Goal: Information Seeking & Learning: Learn about a topic

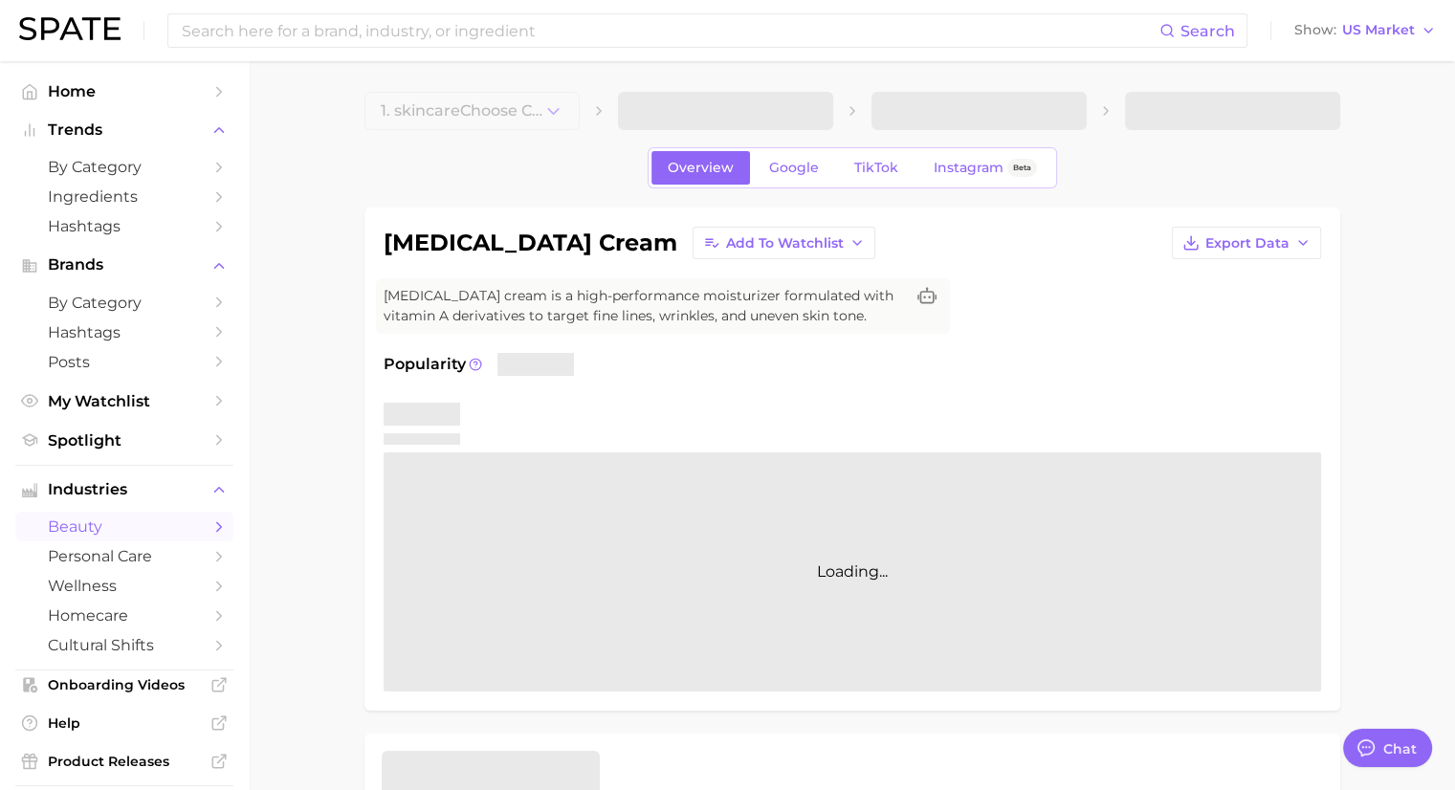
type textarea "x"
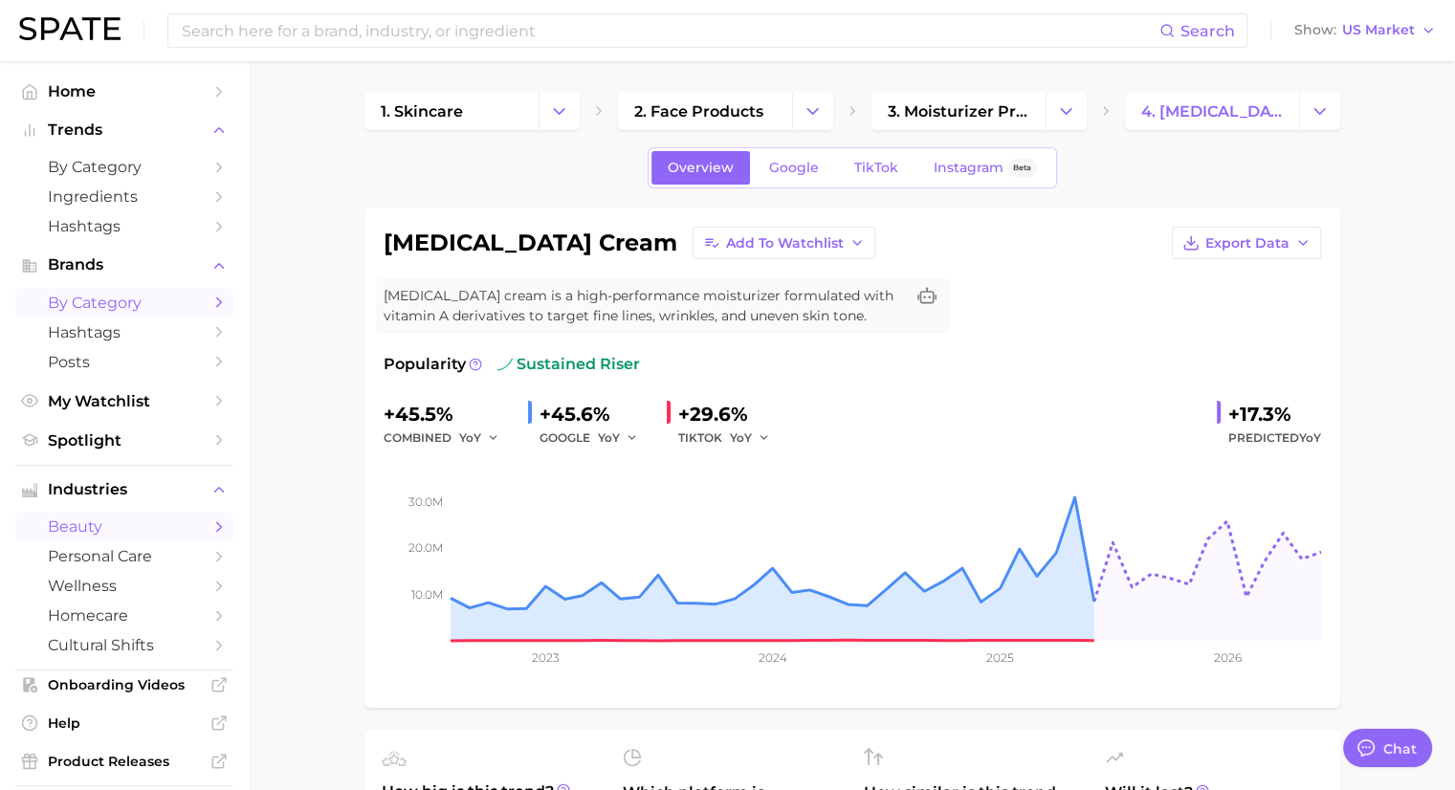
click at [87, 308] on span "by Category" at bounding box center [124, 303] width 153 height 18
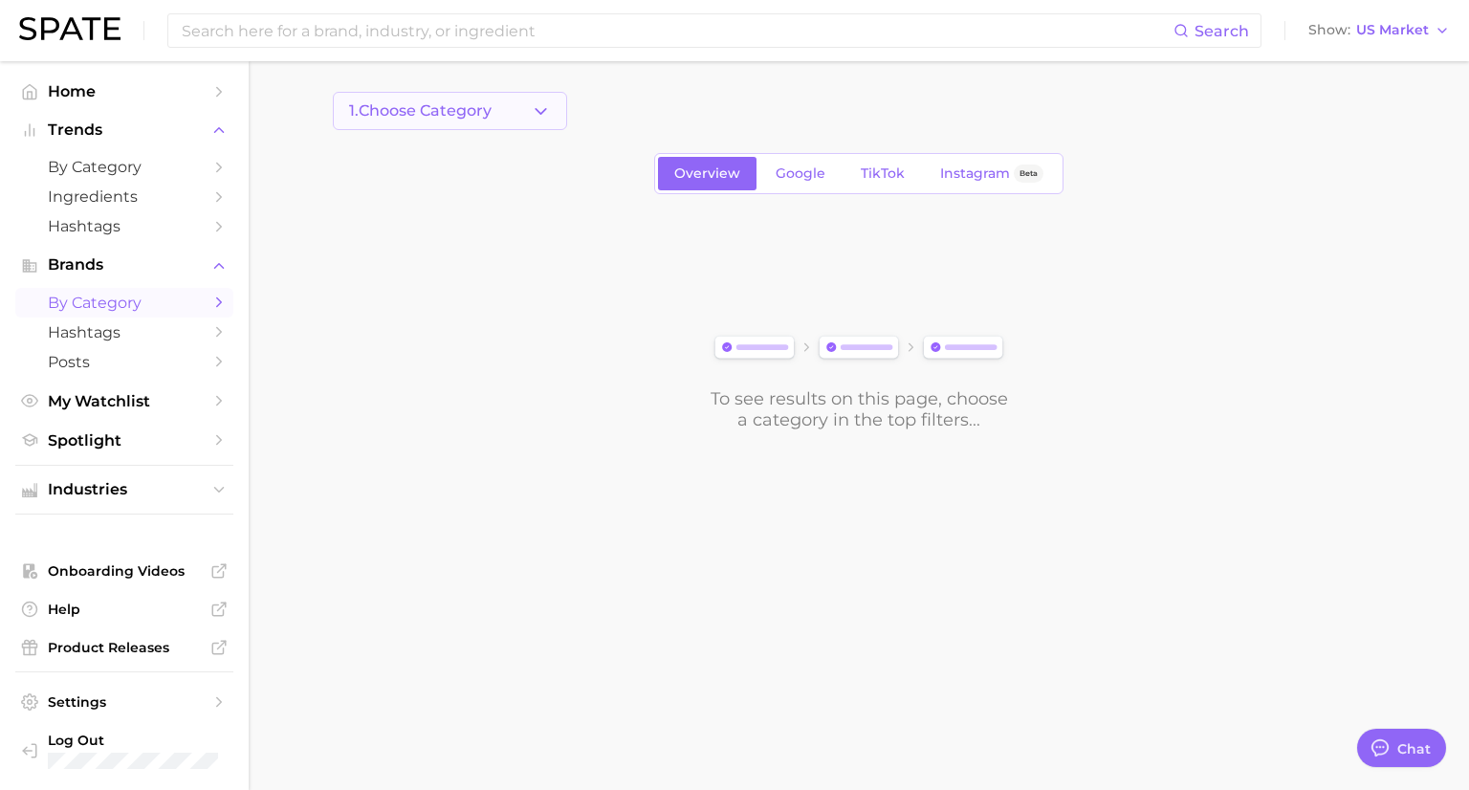
click at [536, 116] on icon "button" at bounding box center [541, 111] width 20 height 20
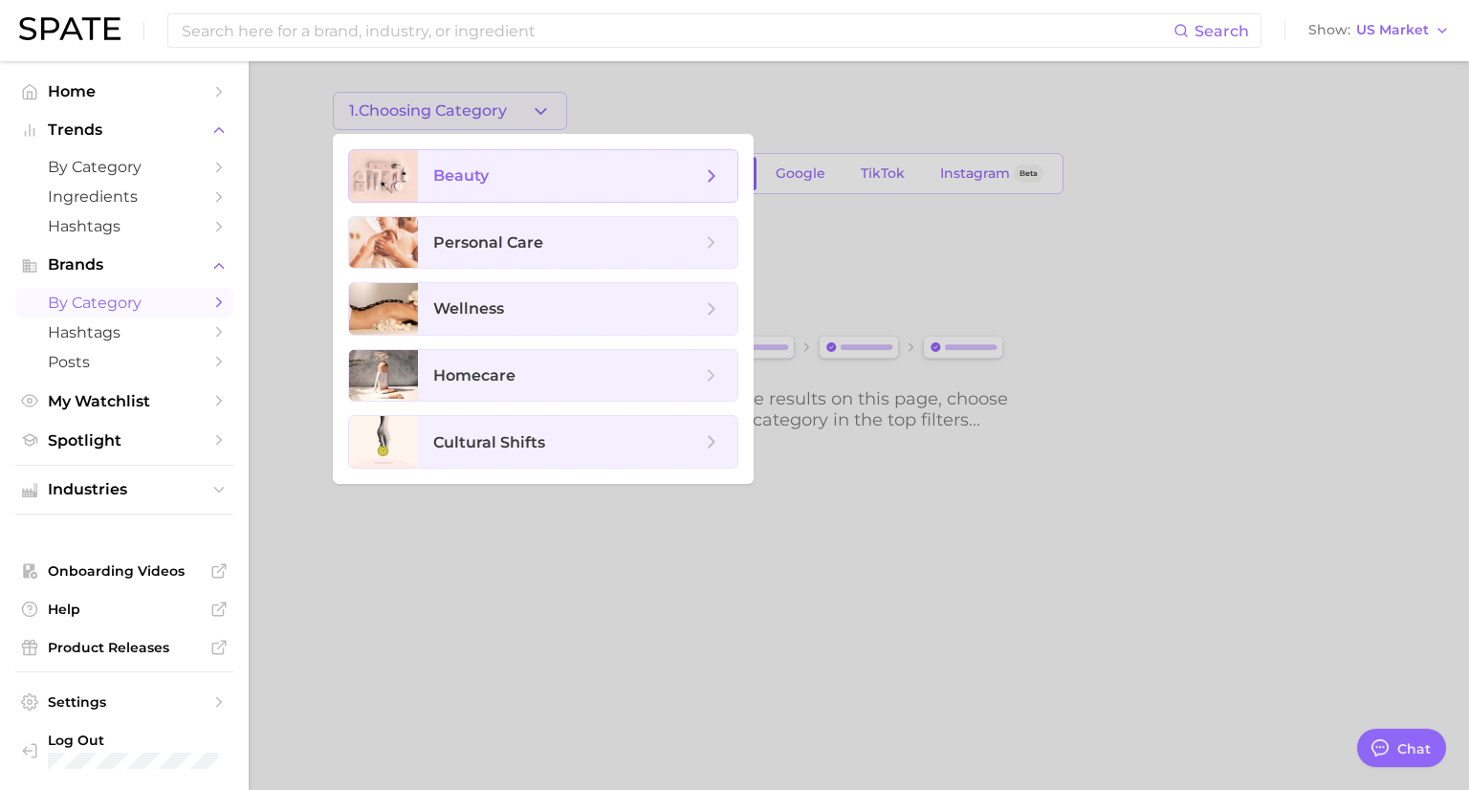
click at [492, 181] on span "beauty" at bounding box center [567, 175] width 268 height 21
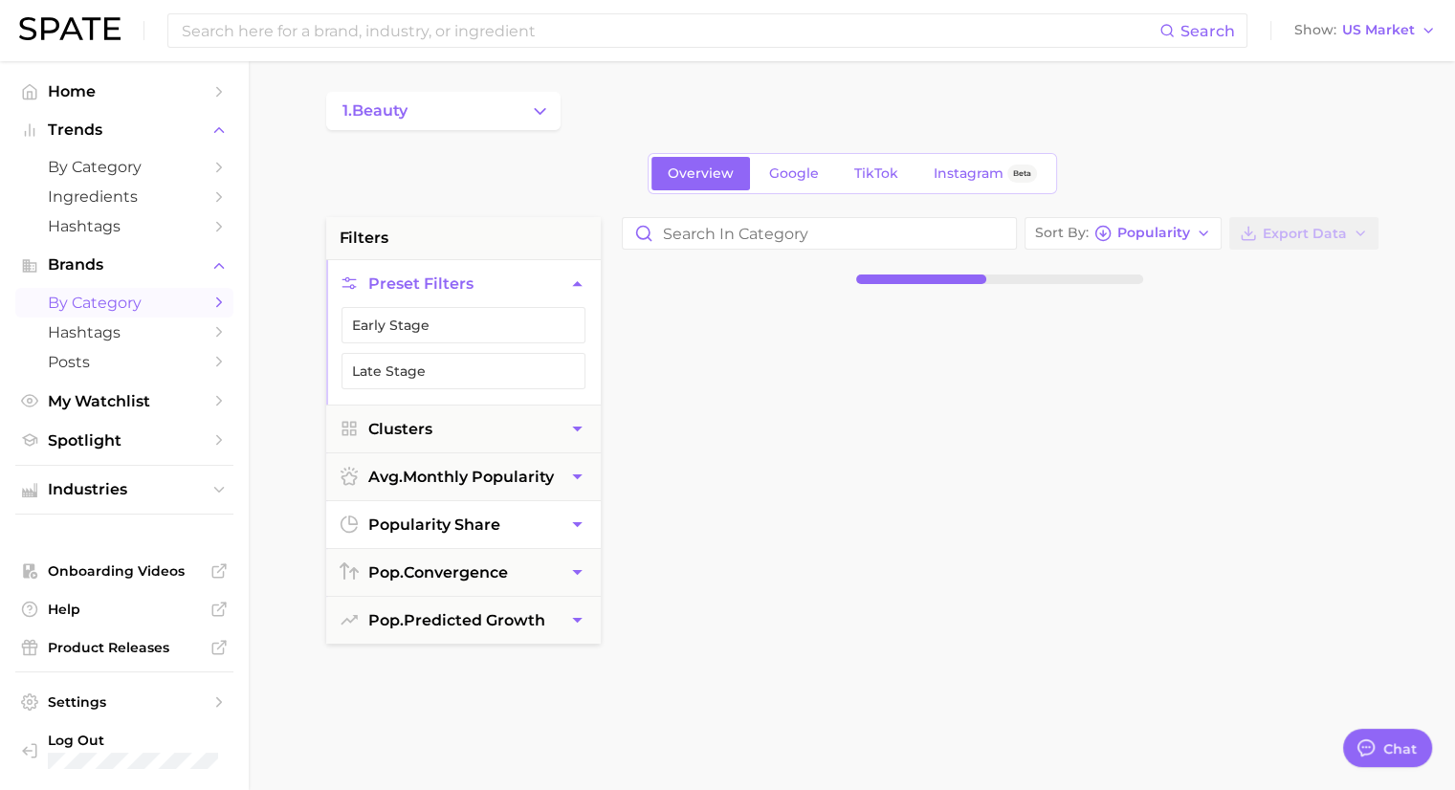
click at [513, 535] on button "popularity share" at bounding box center [463, 524] width 275 height 47
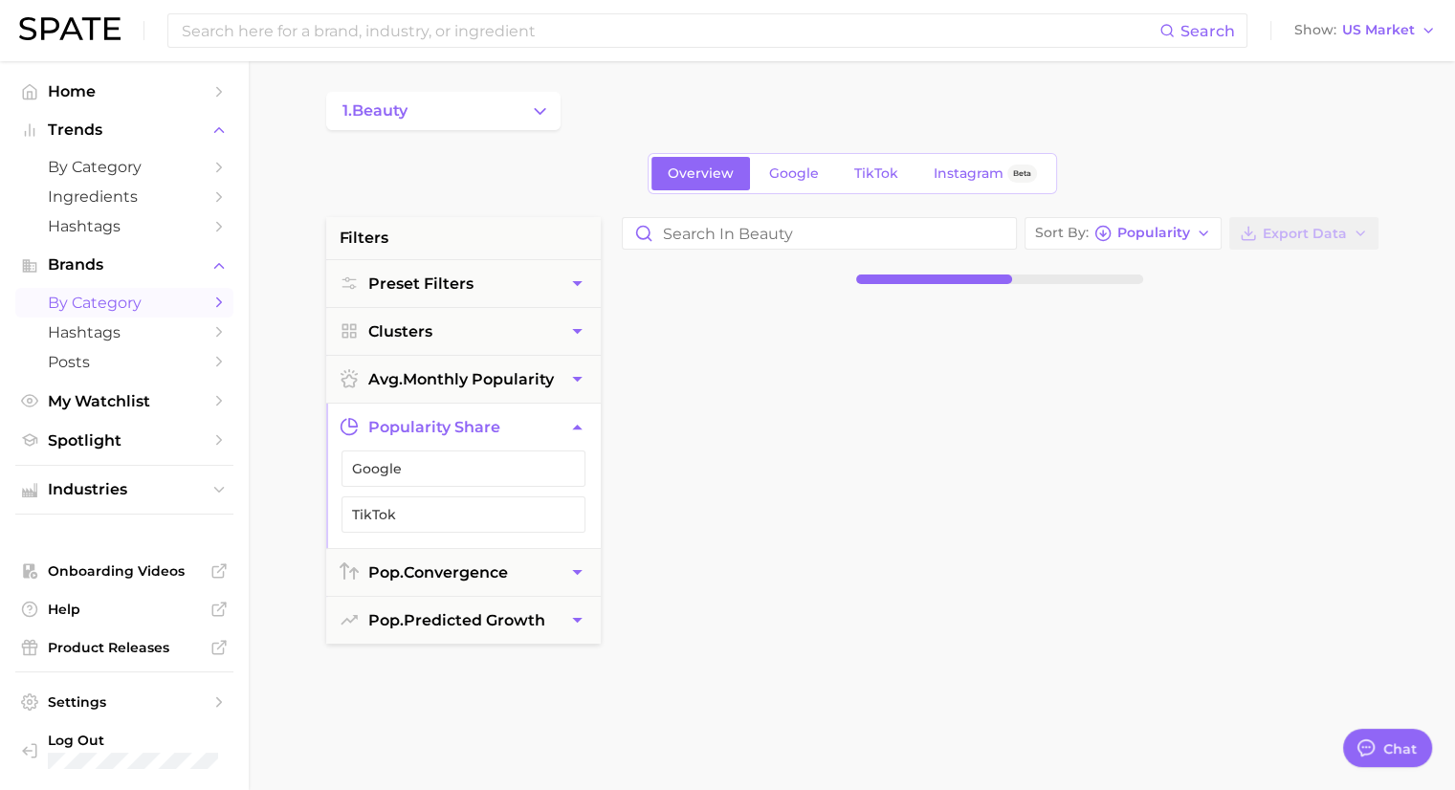
click at [493, 437] on button "popularity share" at bounding box center [463, 427] width 275 height 47
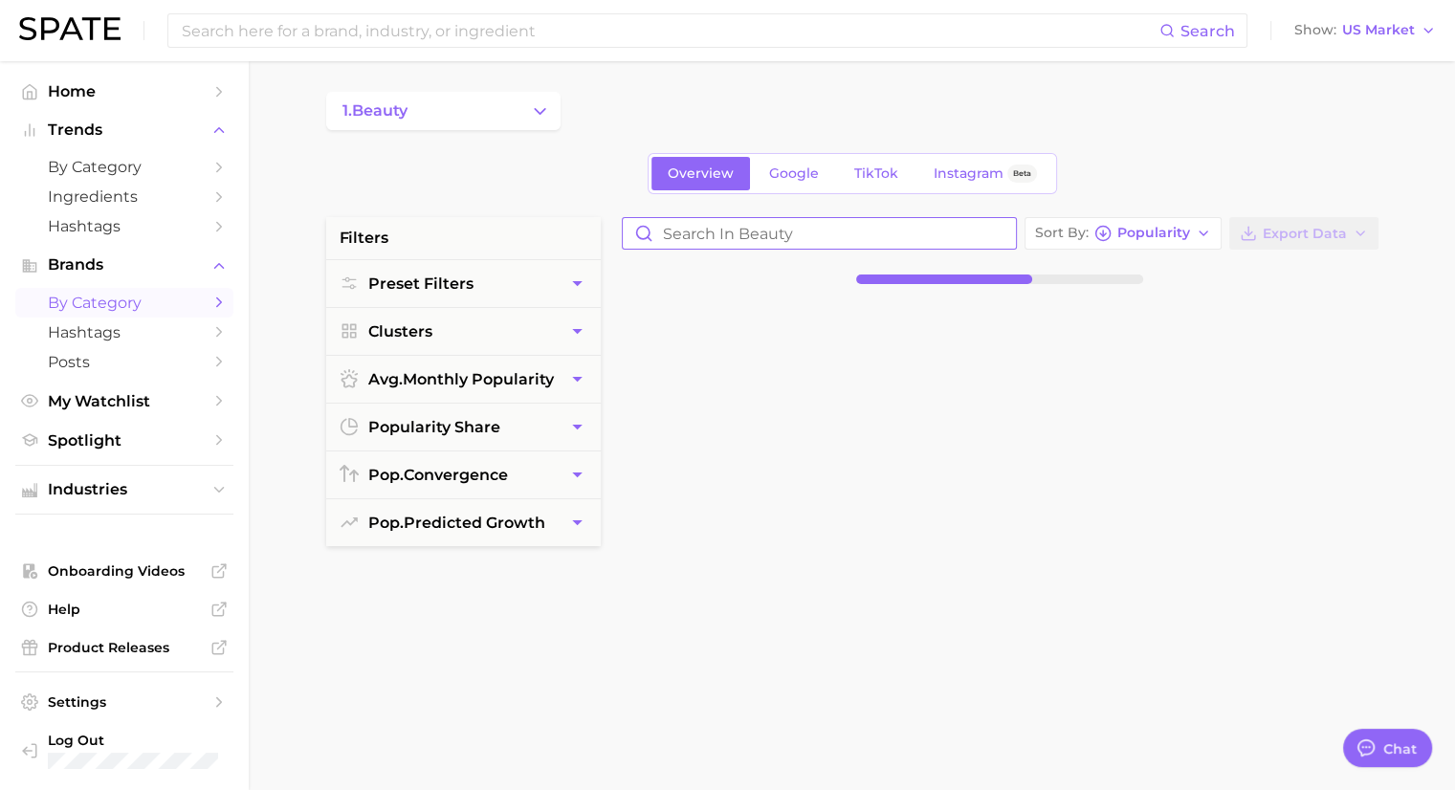
click at [703, 239] on input "Search in beauty" at bounding box center [819, 233] width 393 height 31
click at [430, 328] on span "Clusters" at bounding box center [400, 331] width 64 height 18
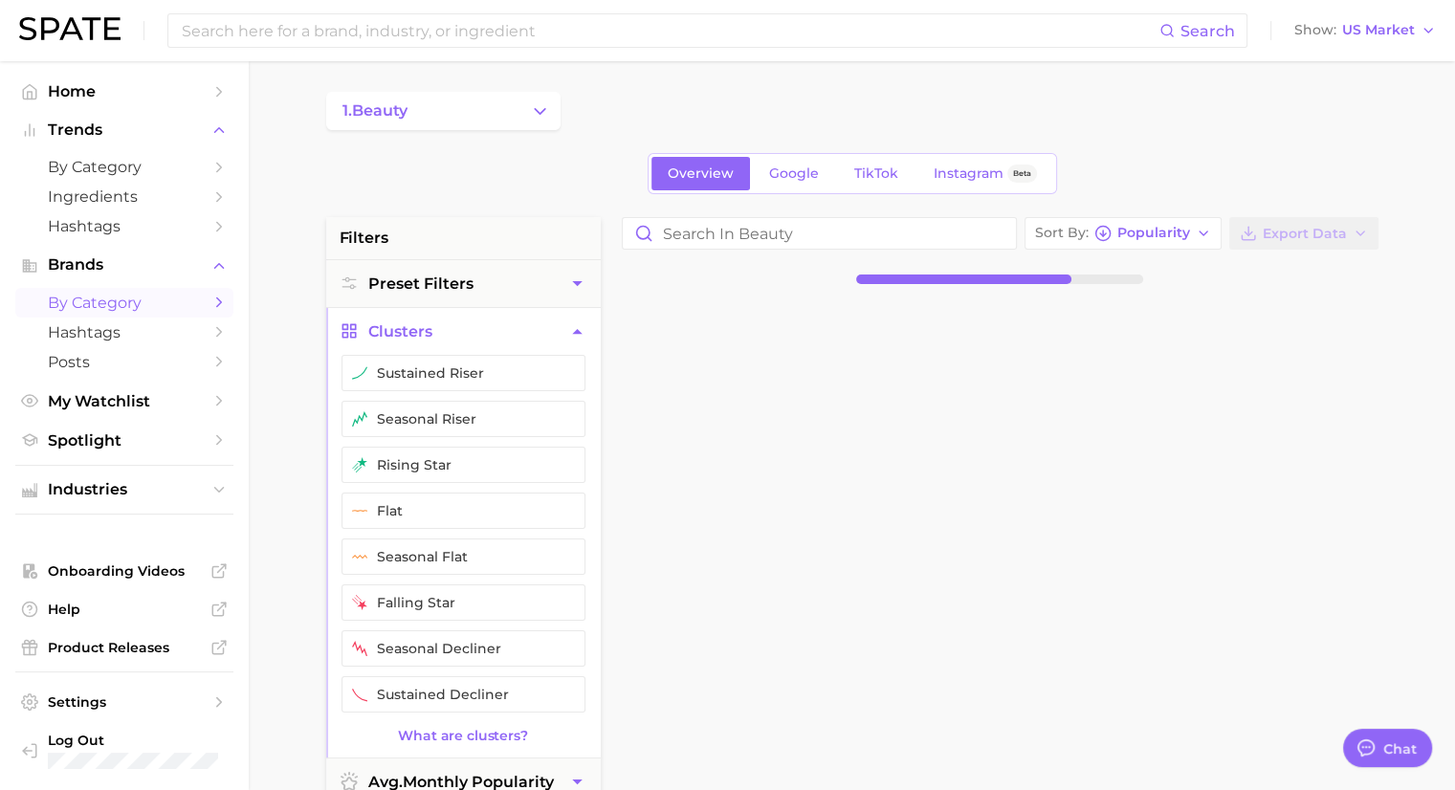
click at [430, 328] on span "Clusters" at bounding box center [400, 331] width 64 height 18
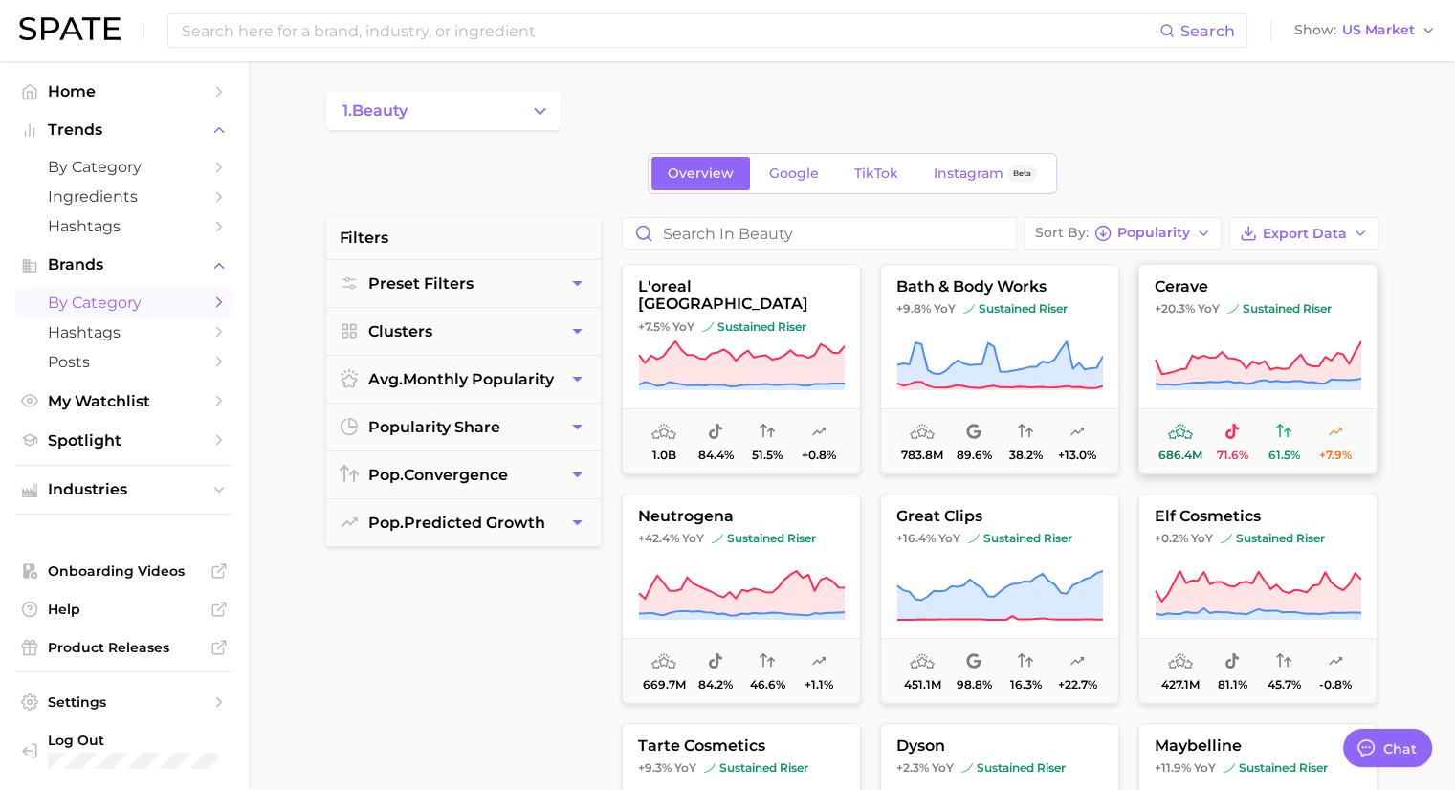
click at [1229, 367] on icon at bounding box center [1258, 364] width 206 height 44
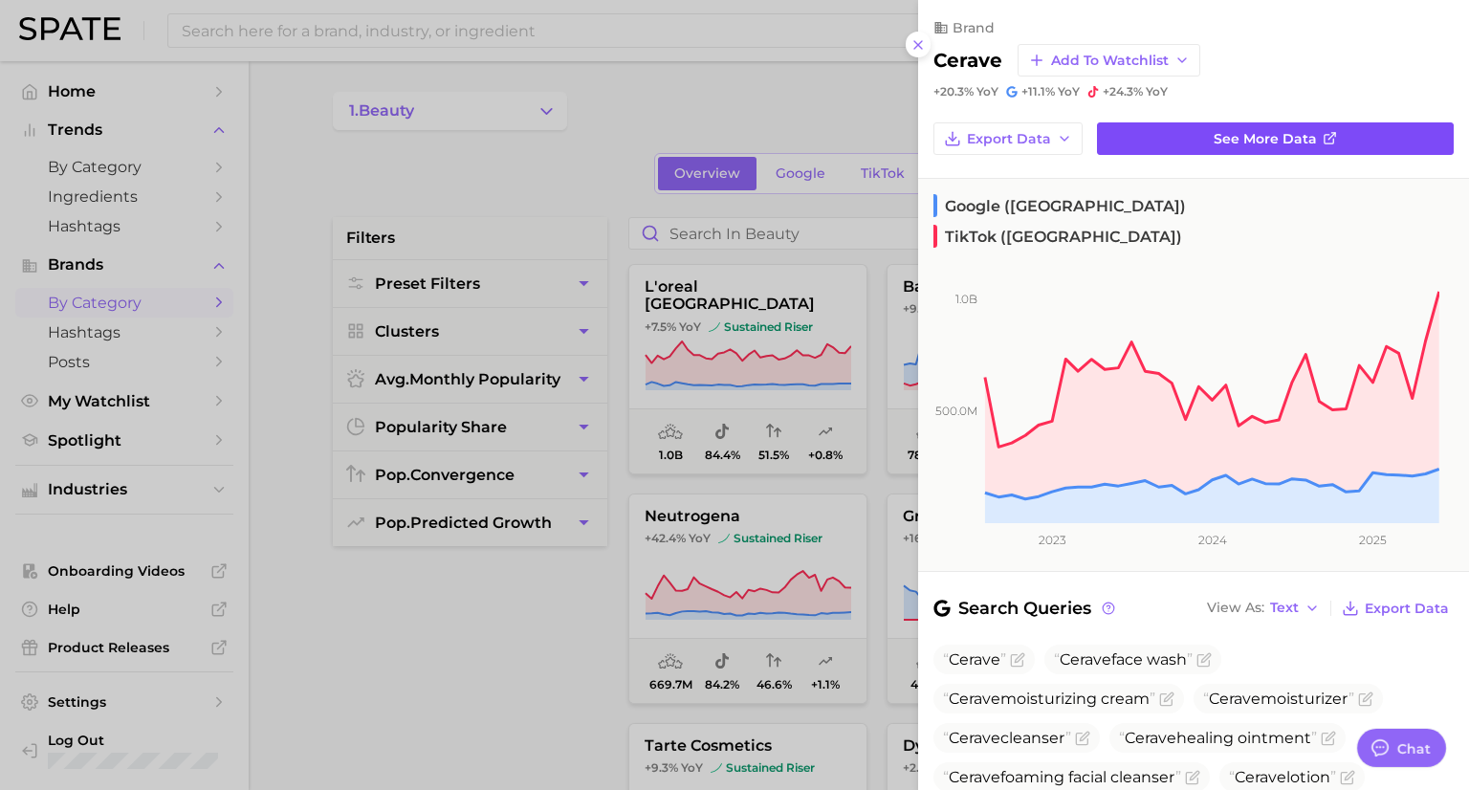
click at [1294, 137] on span "See more data" at bounding box center [1265, 139] width 103 height 16
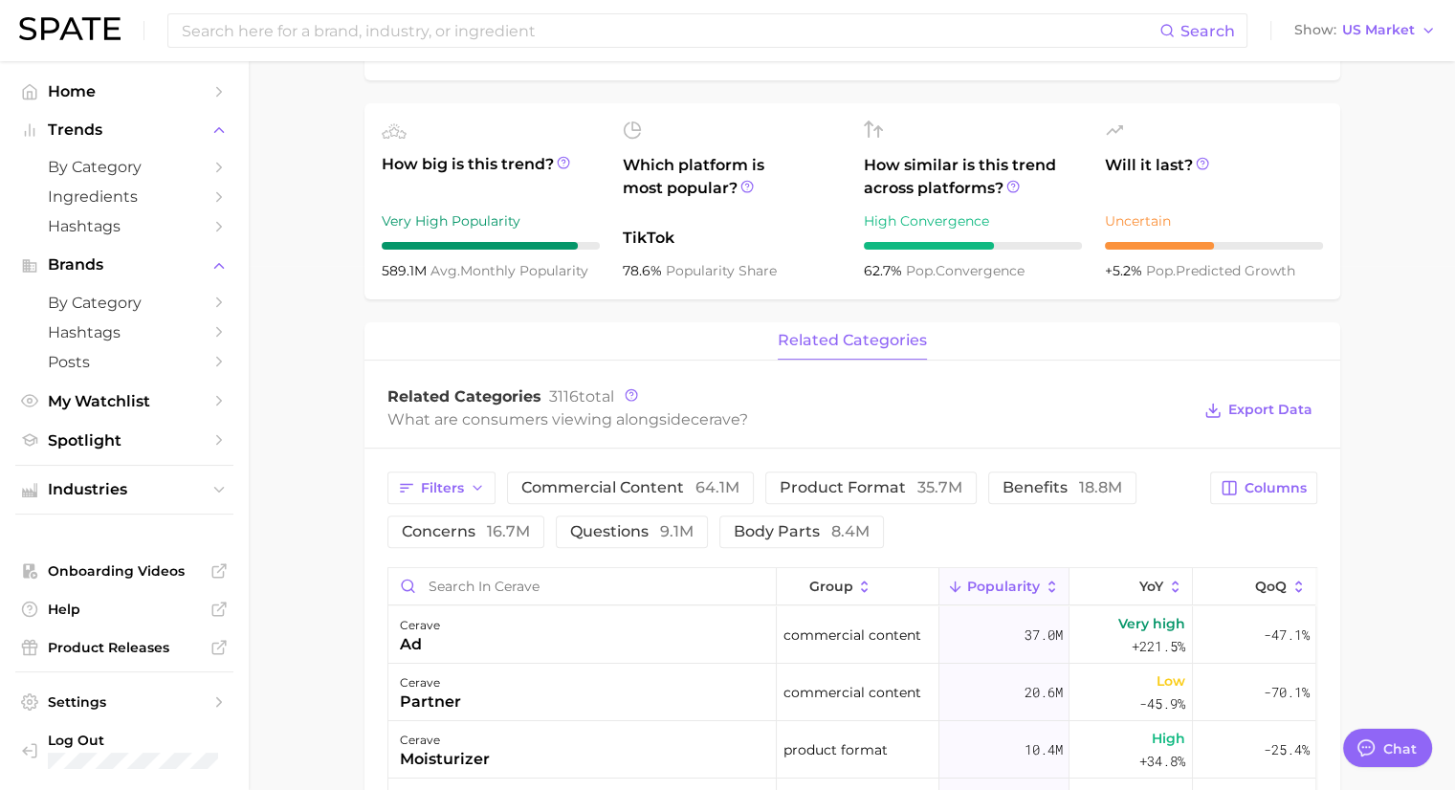
scroll to position [478, 0]
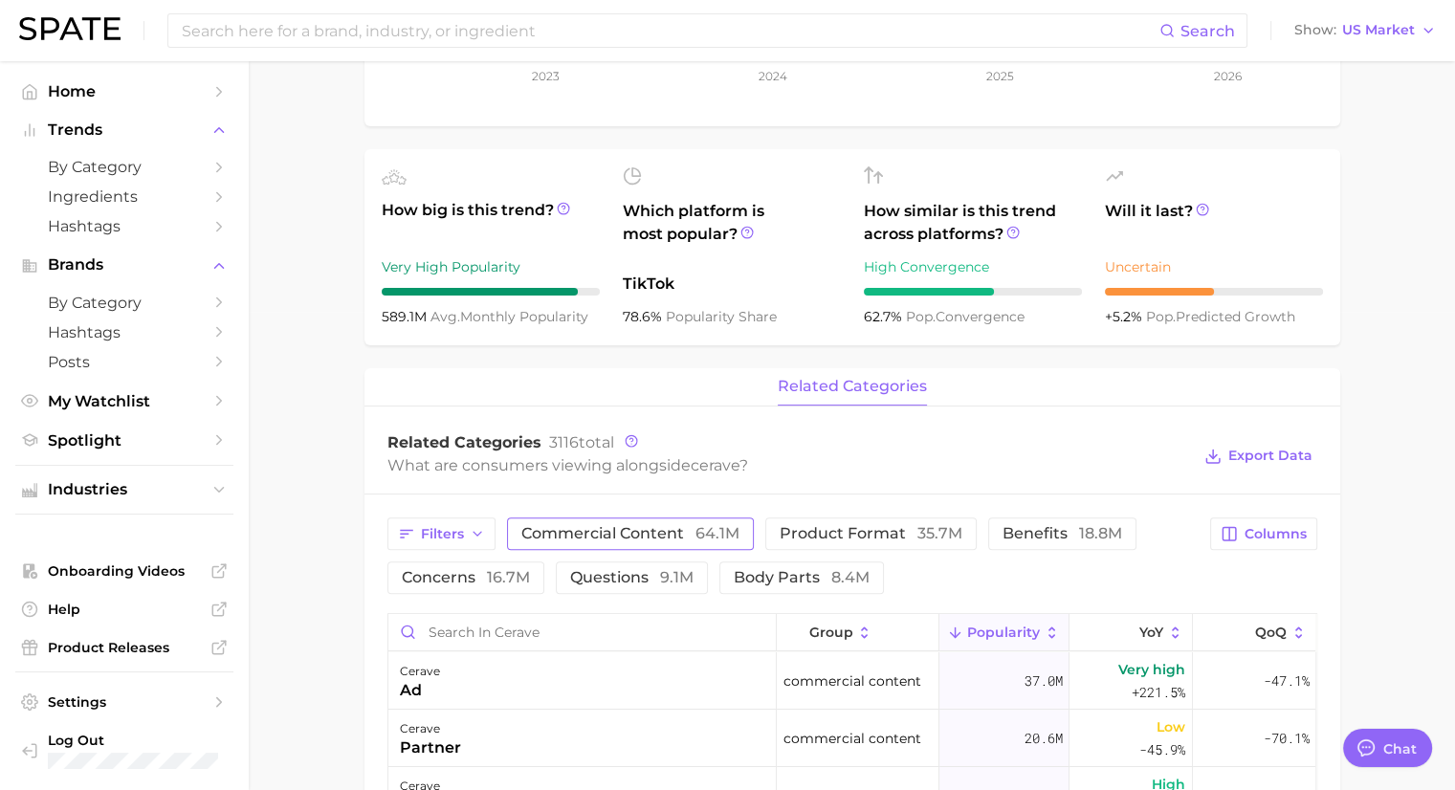
click at [617, 542] on button "commercial content 64.1m" at bounding box center [630, 534] width 247 height 33
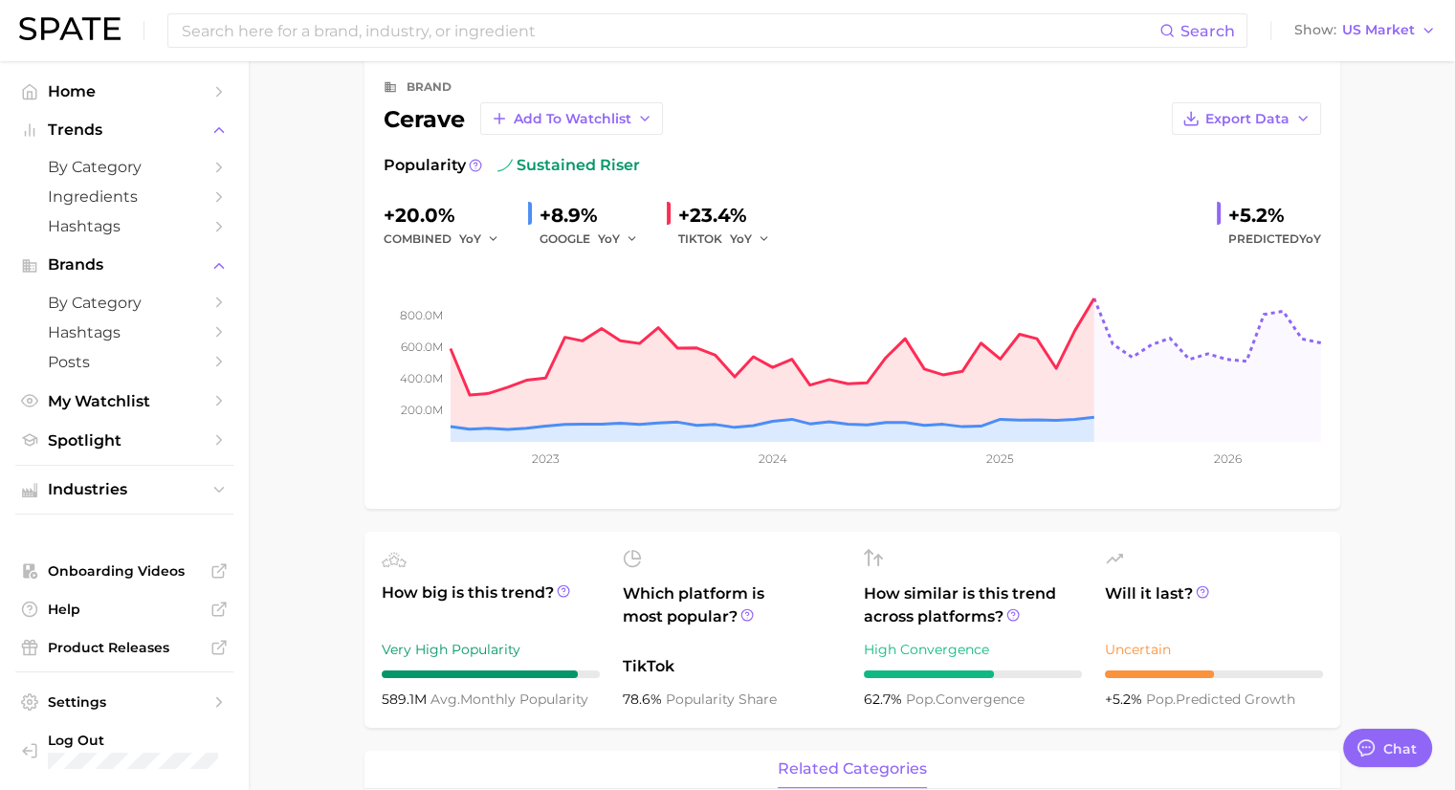
scroll to position [0, 0]
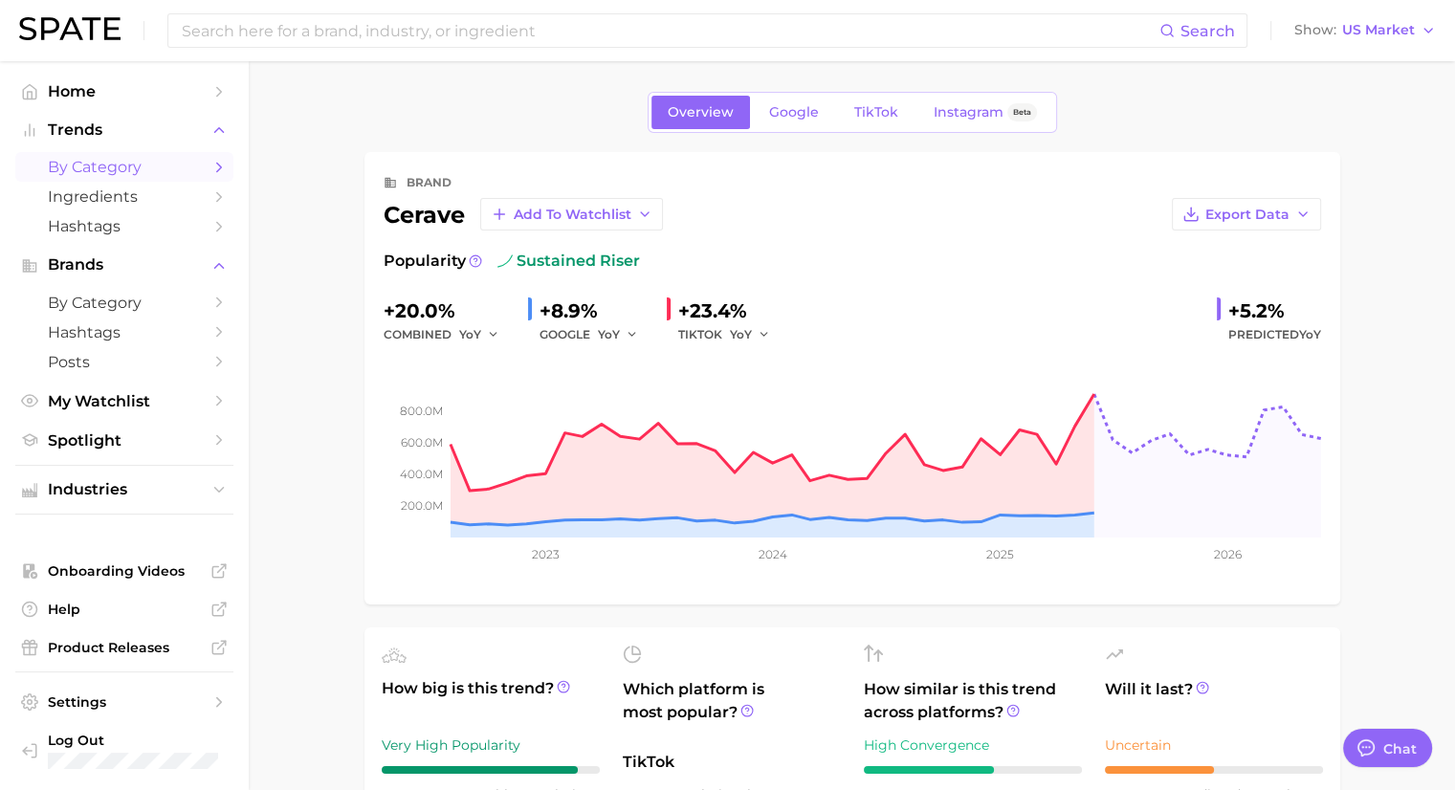
click at [77, 172] on span "by Category" at bounding box center [124, 167] width 153 height 18
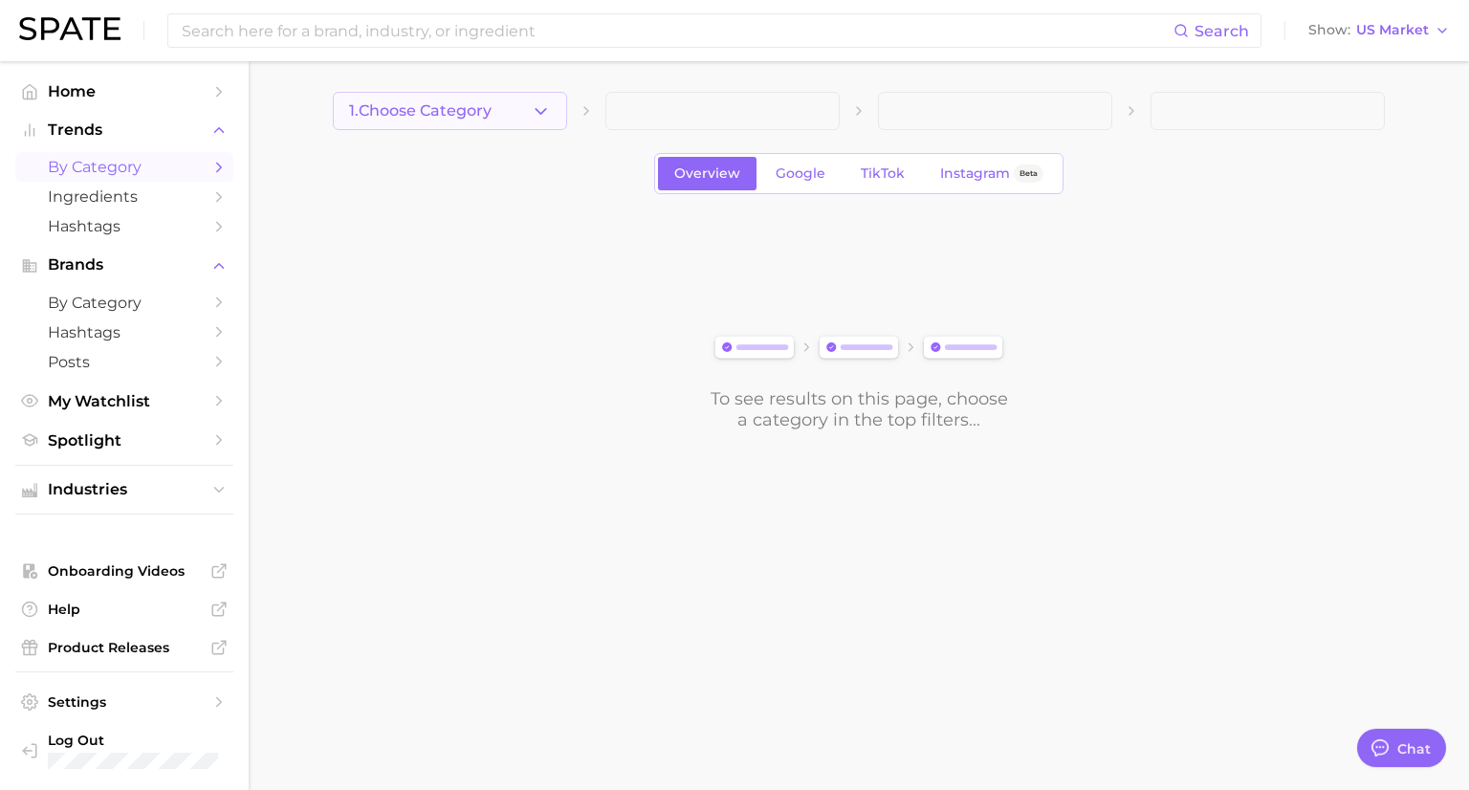
click at [537, 112] on icon "button" at bounding box center [541, 111] width 20 height 20
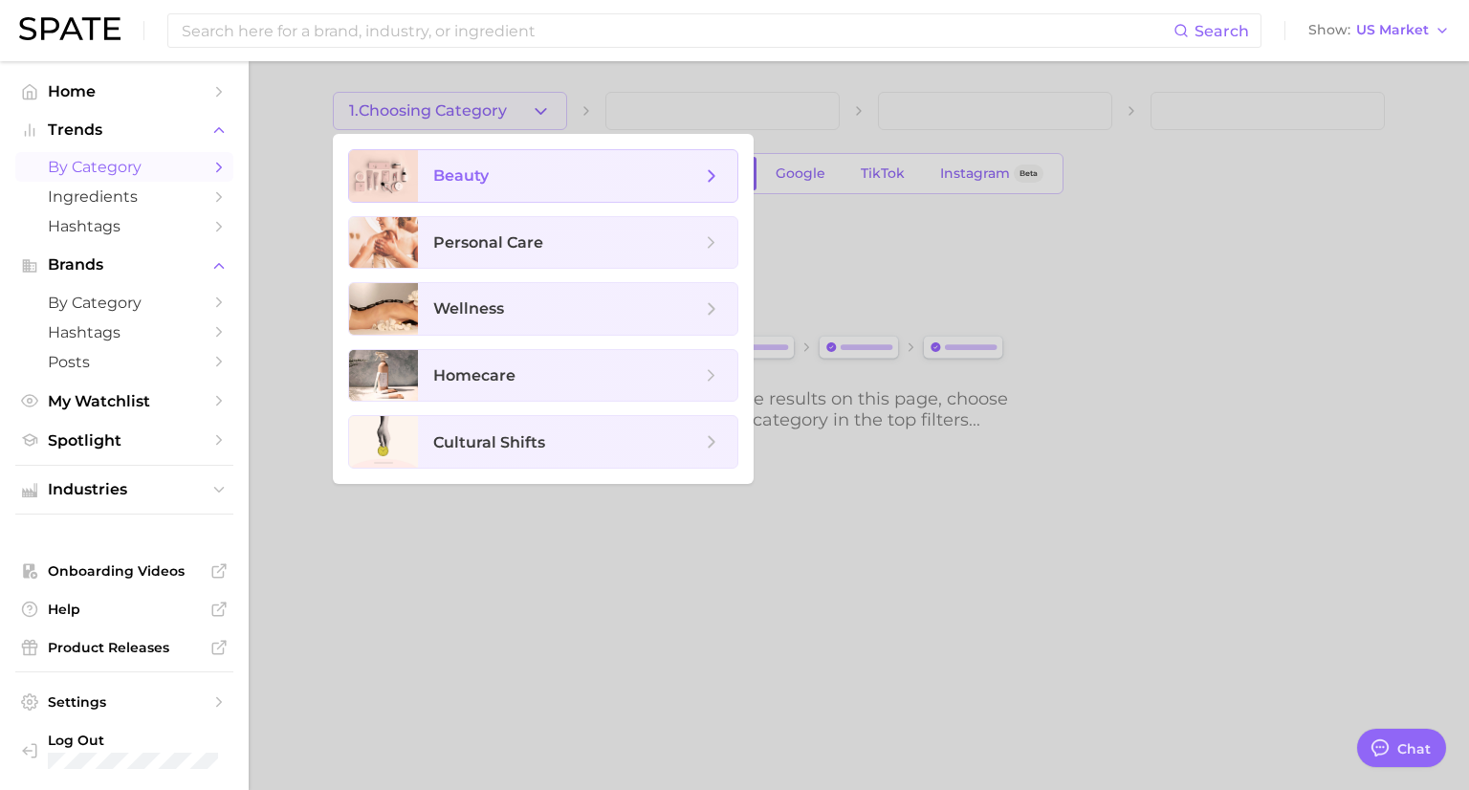
click at [469, 166] on span "beauty" at bounding box center [460, 175] width 55 height 18
